Goal: Transaction & Acquisition: Purchase product/service

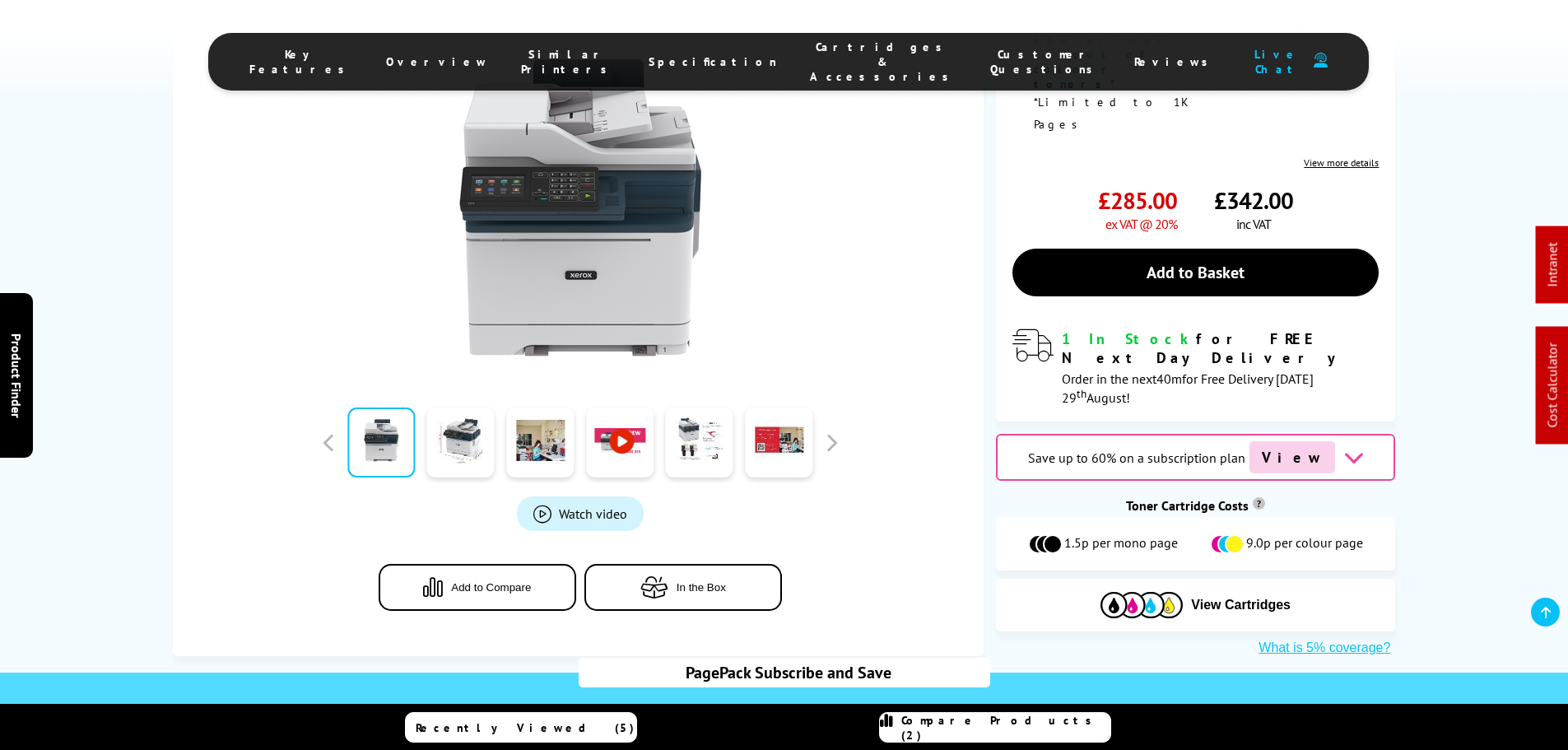
scroll to position [576, 0]
click at [1165, 518] on div "1.5p per mono page 9.0p per colour page" at bounding box center [1196, 543] width 399 height 53
click at [1174, 592] on img at bounding box center [1141, 605] width 82 height 26
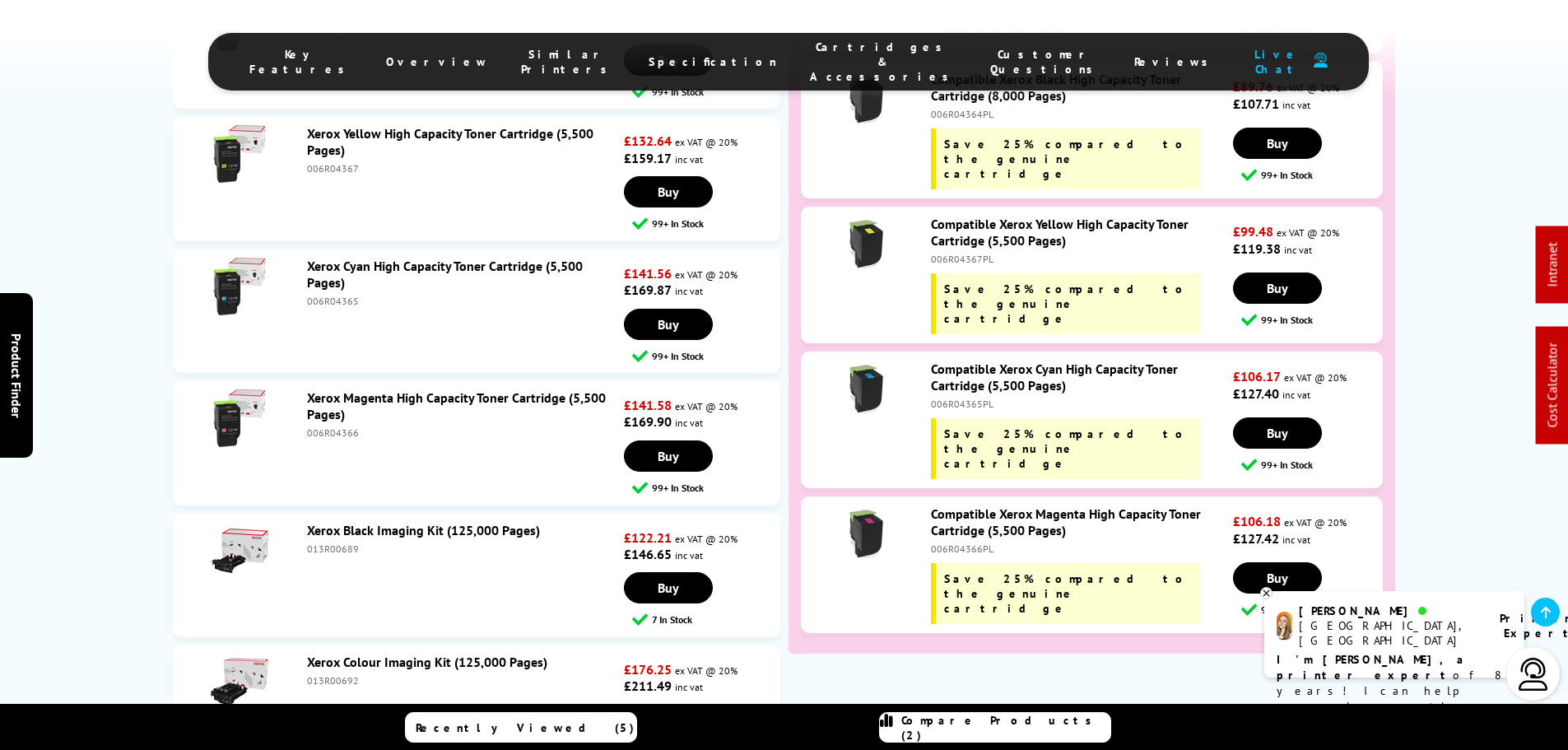
scroll to position [7077, 0]
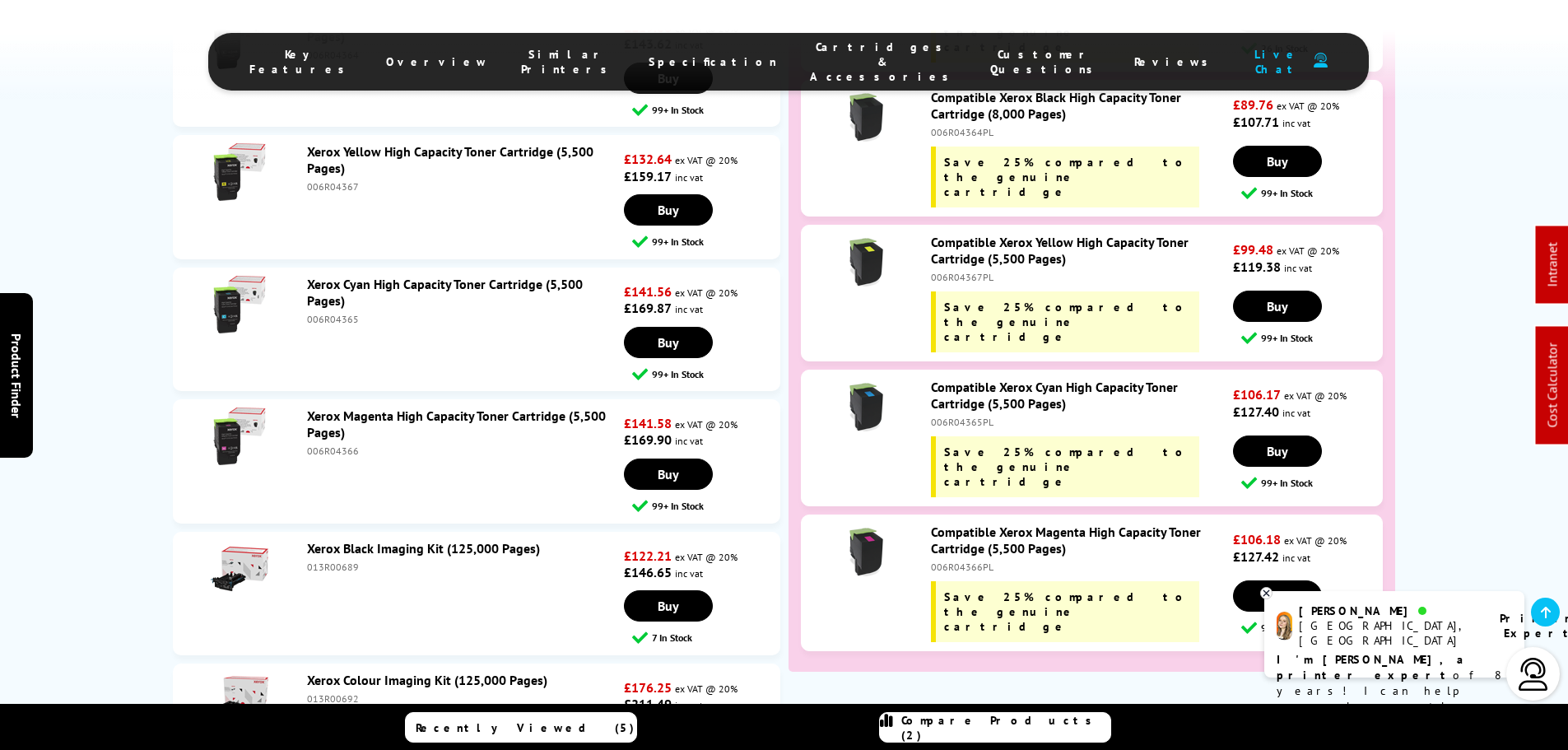
click at [437, 671] on link "Xerox Colour Imaging Kit (125,000 Pages)" at bounding box center [427, 679] width 240 height 16
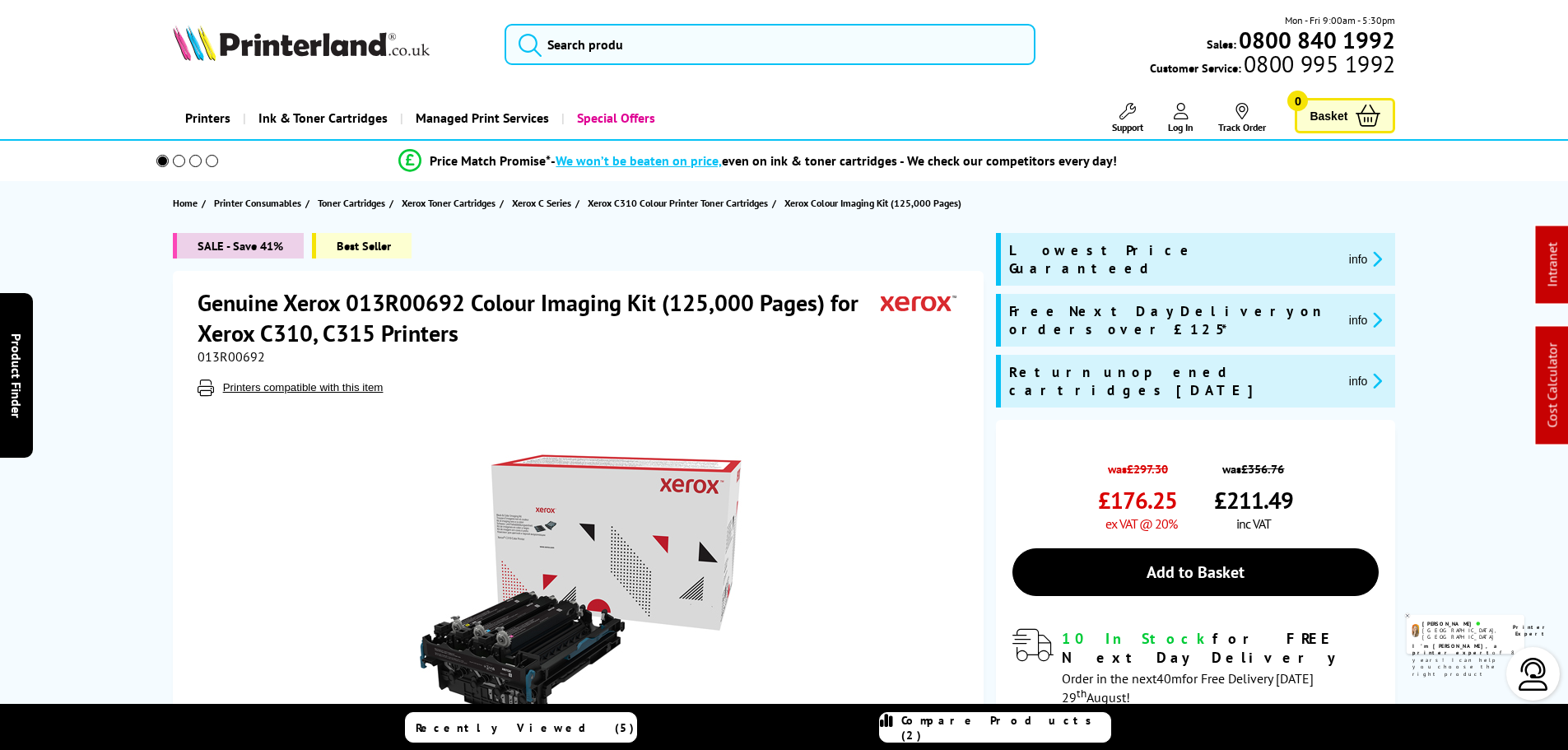
scroll to position [82, 0]
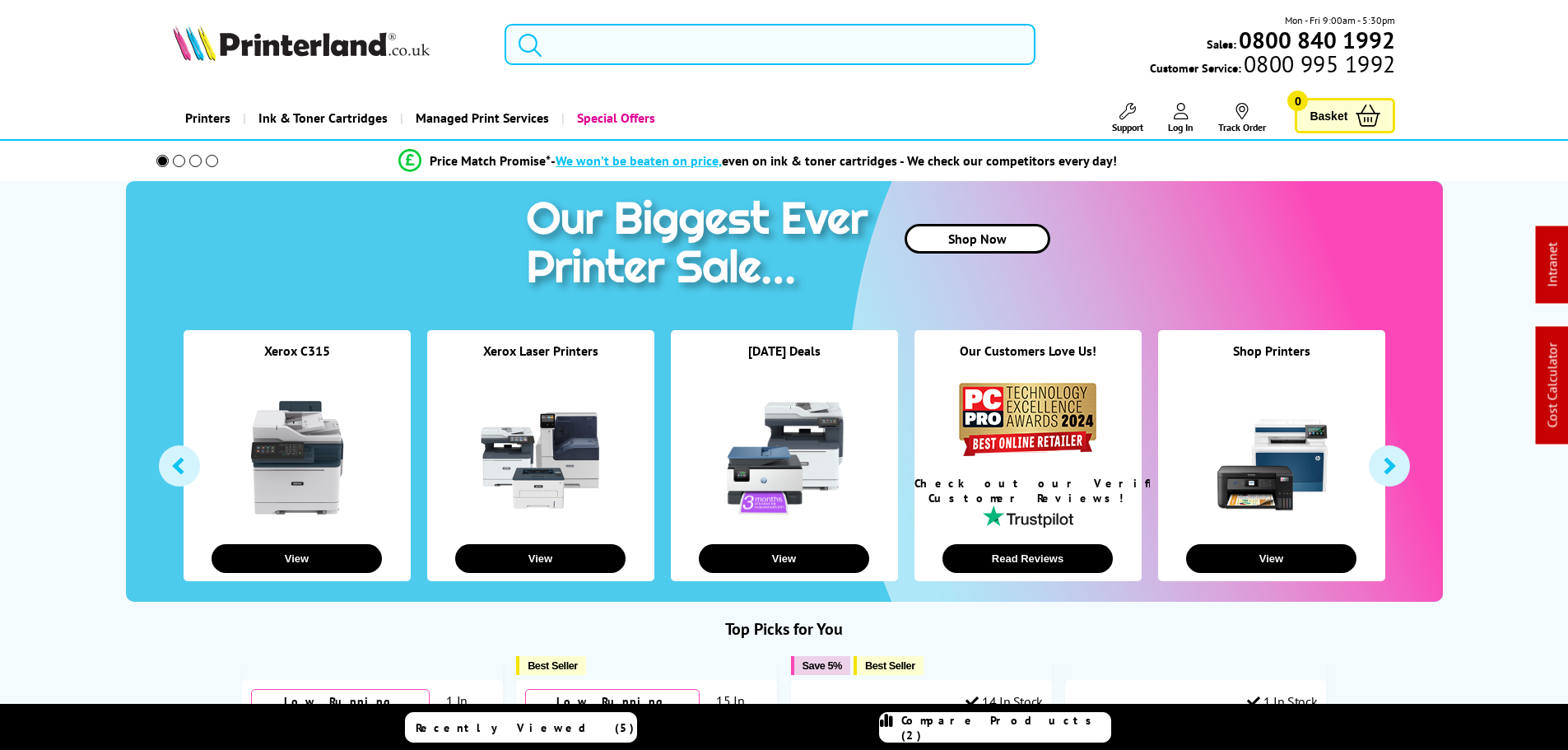
click at [743, 51] on input "search" at bounding box center [770, 45] width 530 height 41
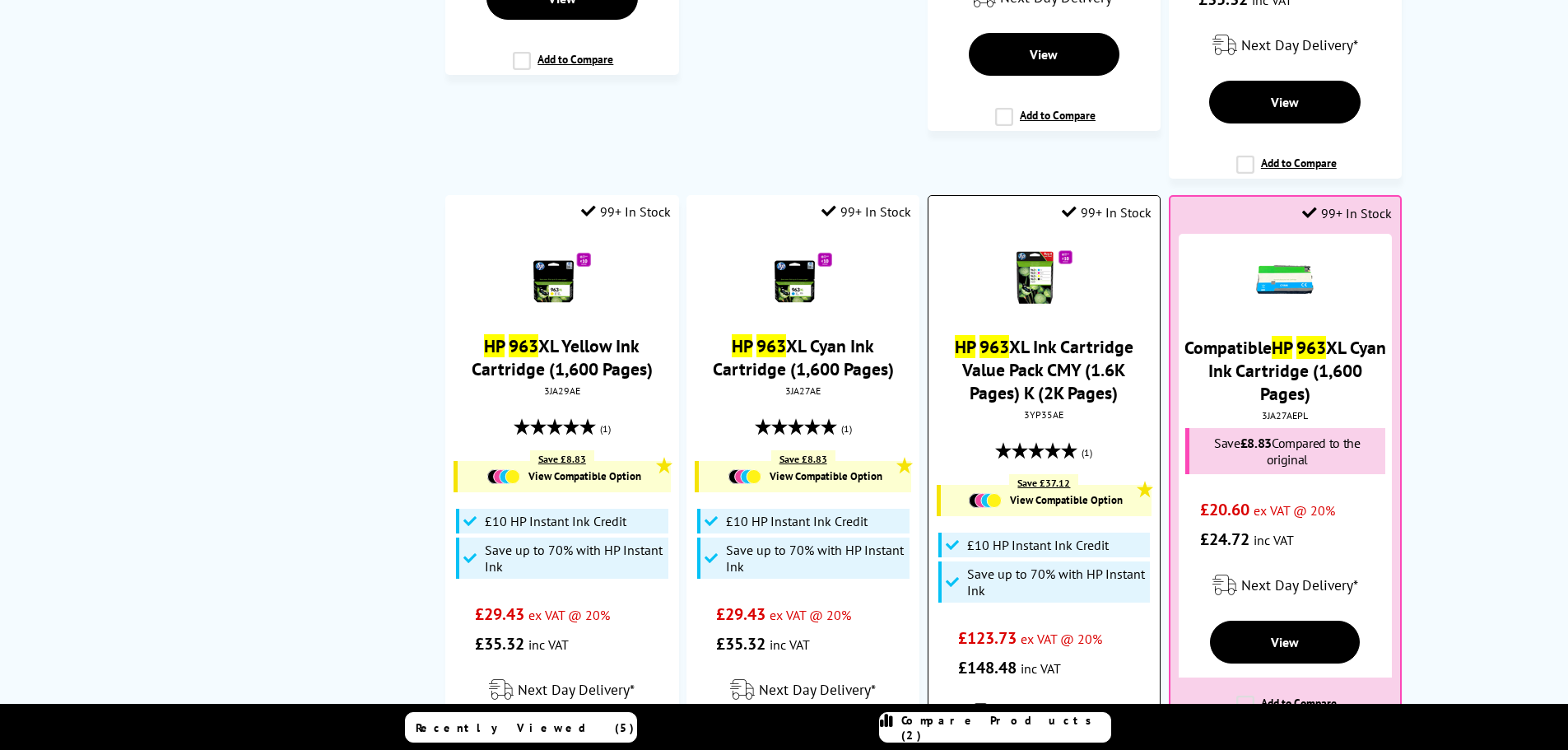
scroll to position [1235, 0]
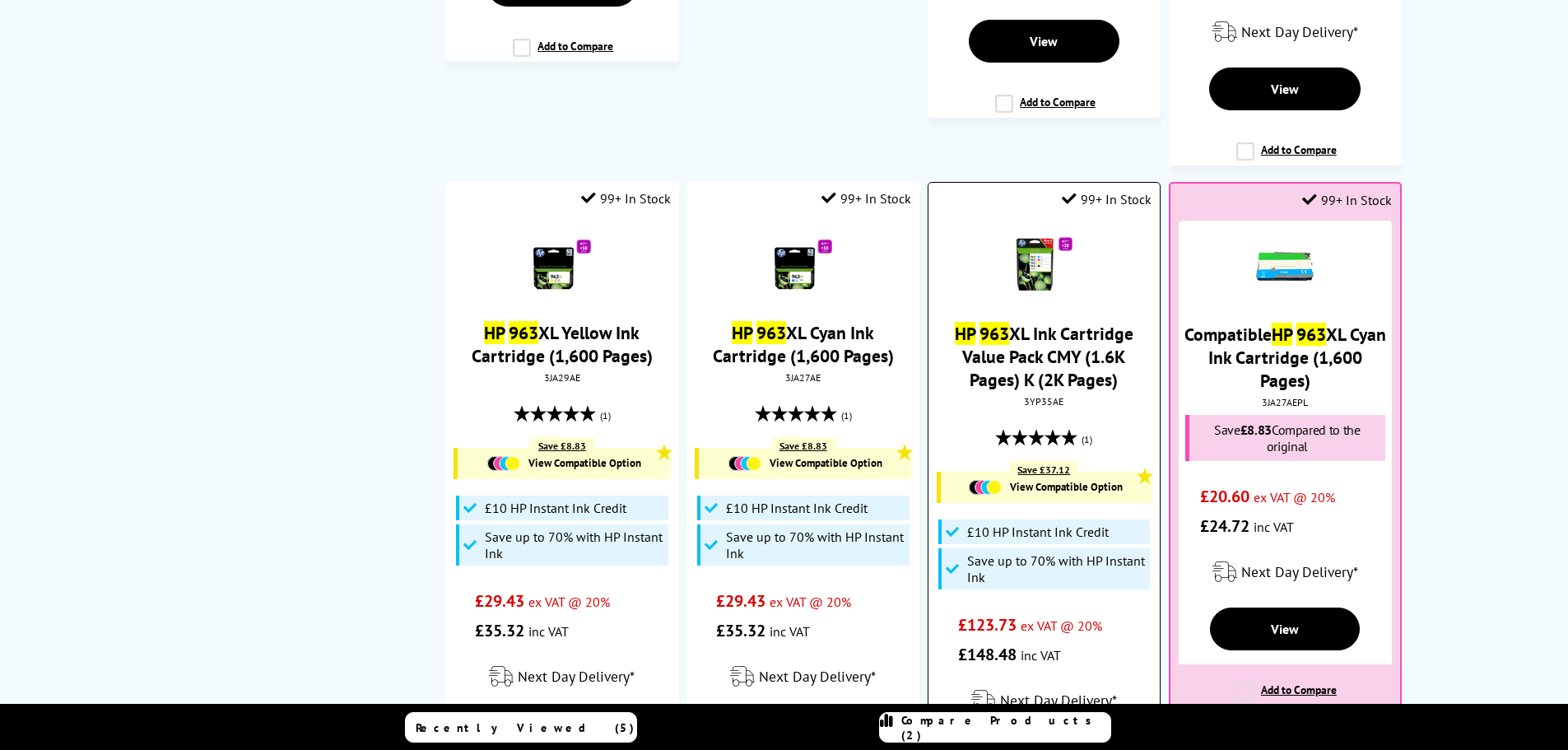
type input "hp 963"
click at [1049, 353] on link "HP 963 XL Ink Cartridge Value Pack CMY (1.6K Pages) K (2K Pages)" at bounding box center [1044, 356] width 179 height 69
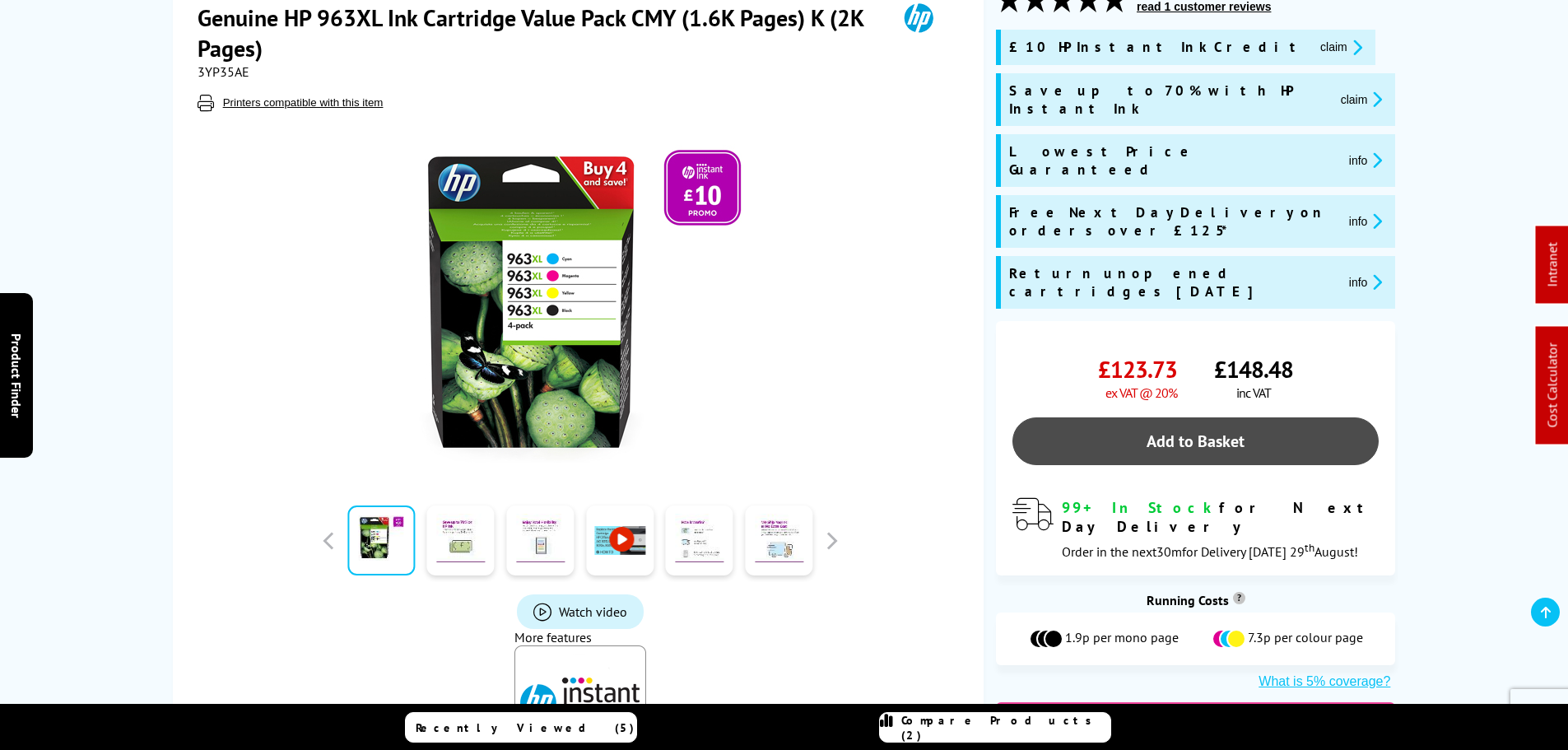
click at [1162, 417] on link "Add to Basket" at bounding box center [1196, 441] width 366 height 48
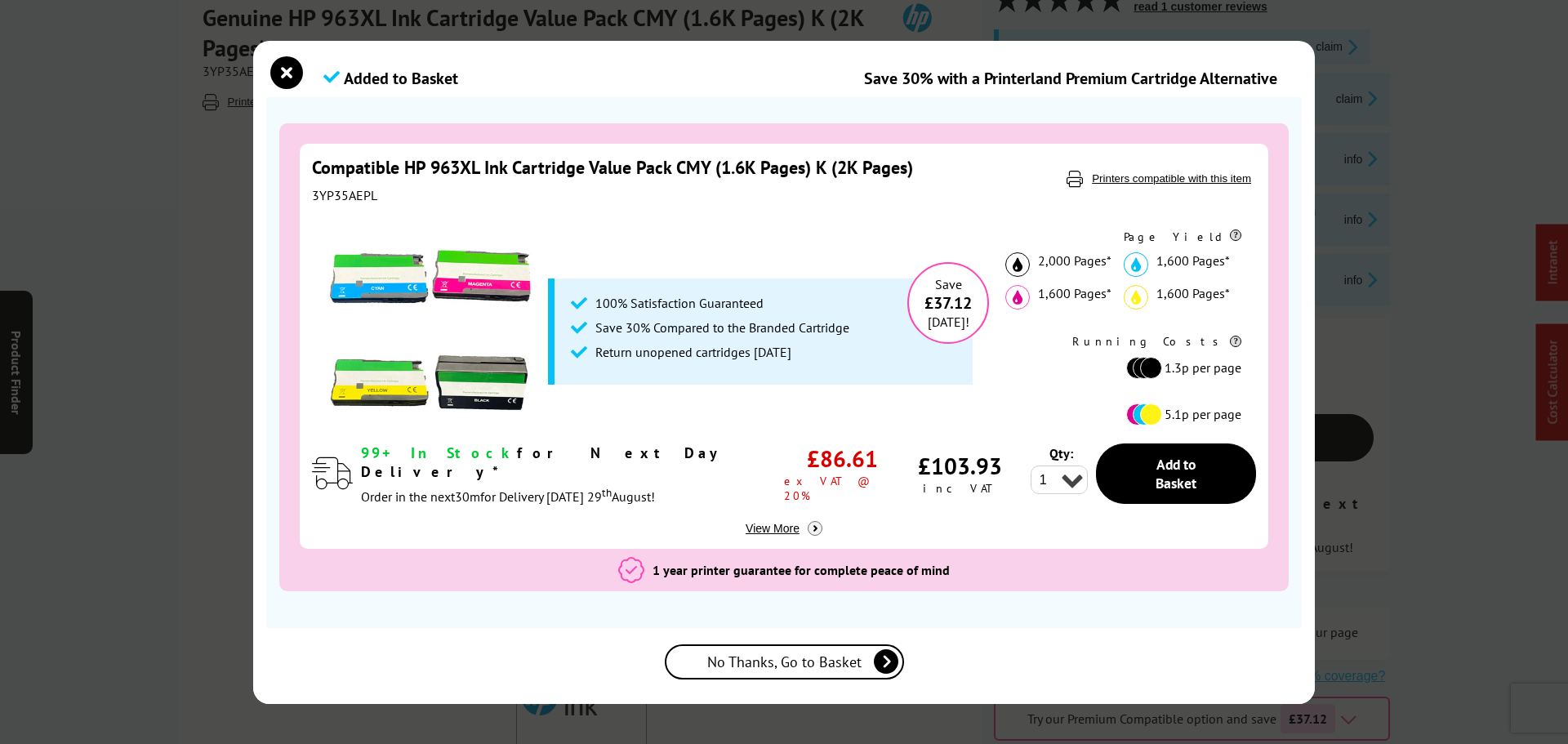
click at [801, 663] on span "No Thanks, Go to Basket" at bounding box center [784, 662] width 154 height 19
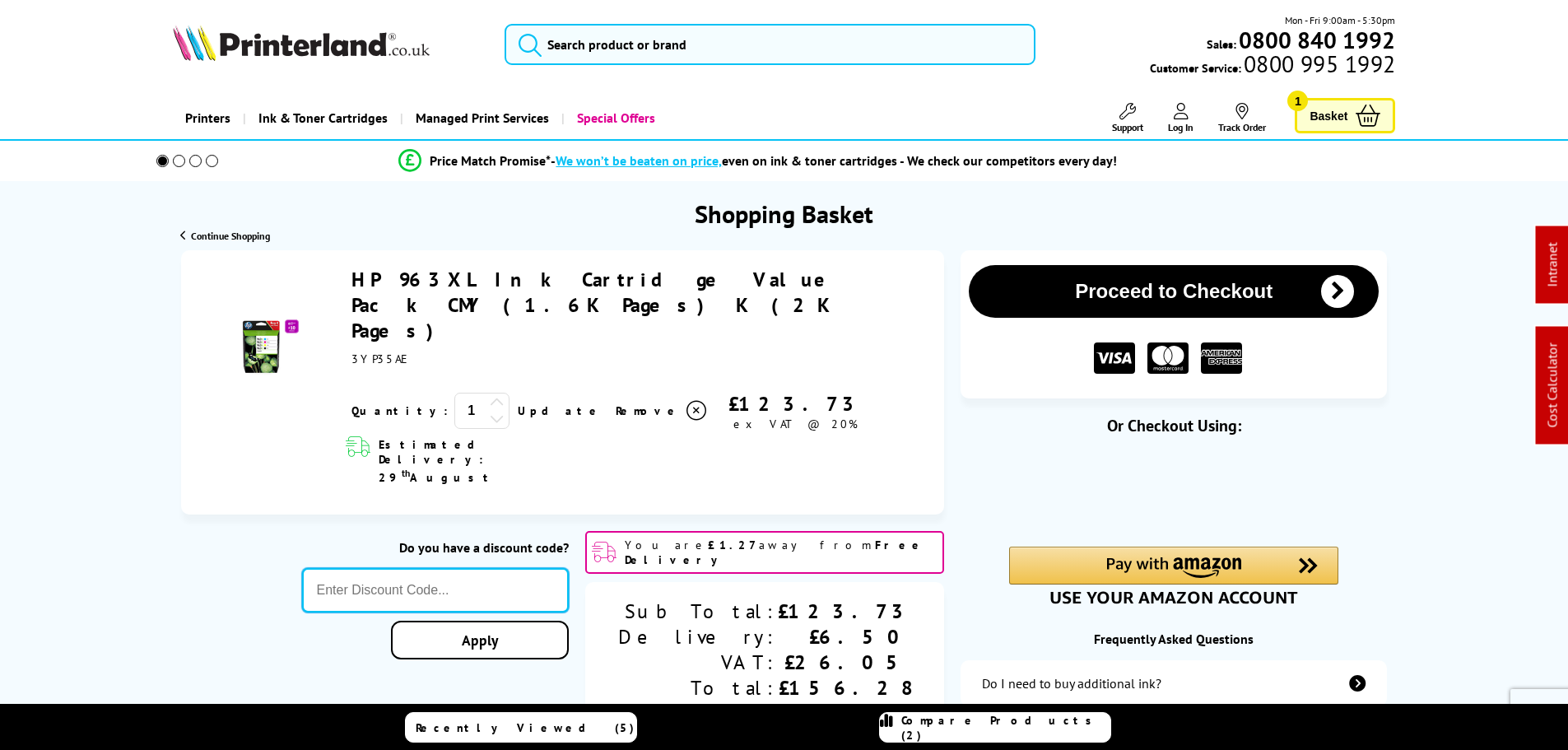
click at [562, 568] on input "text" at bounding box center [436, 589] width 268 height 44
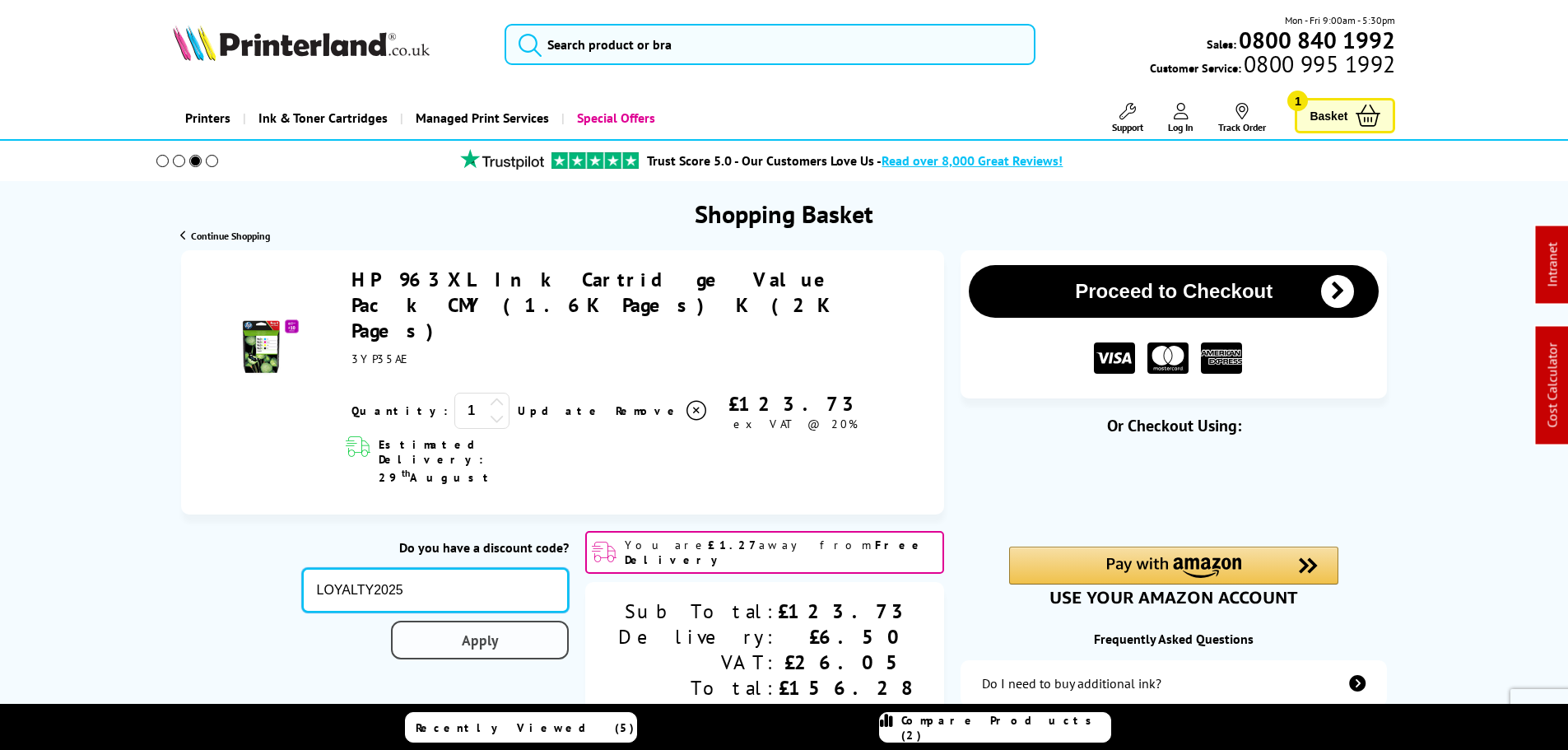
type input "LOYALTY2025"
click at [549, 547] on div "Proceed to Checkout Shopping Basket 1 Update" at bounding box center [784, 674] width 1568 height 848
